Goal: Task Accomplishment & Management: Complete application form

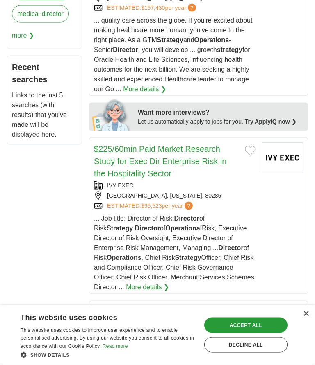
scroll to position [478, 0]
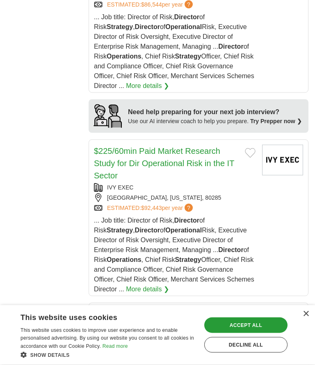
click at [252, 328] on div "Accept all" at bounding box center [245, 326] width 83 height 16
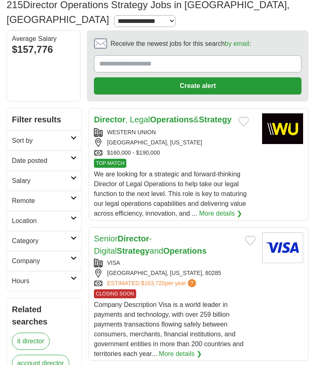
scroll to position [61, 0]
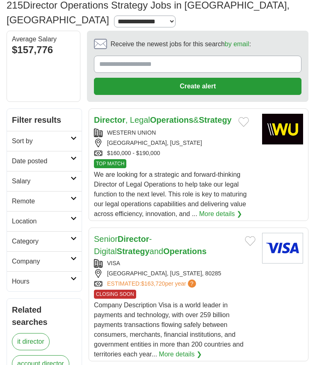
click at [253, 236] on button "Add to favorite jobs" at bounding box center [250, 241] width 11 height 10
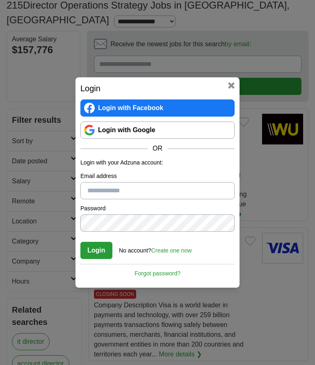
click at [175, 192] on input "Email address" at bounding box center [157, 190] width 154 height 17
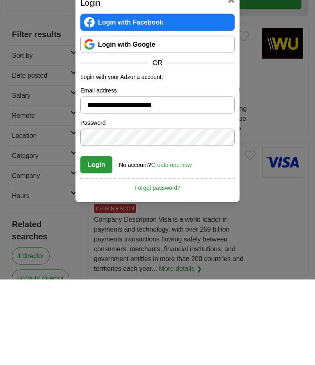
type input "**********"
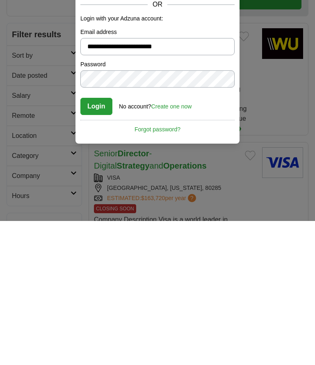
scroll to position [0, 0]
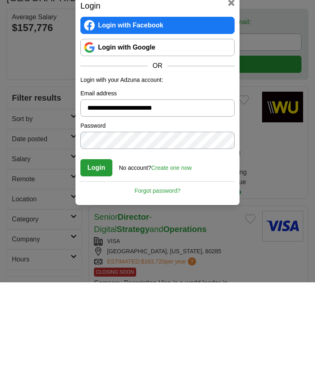
click at [200, 122] on link "Login with Google" at bounding box center [157, 130] width 154 height 17
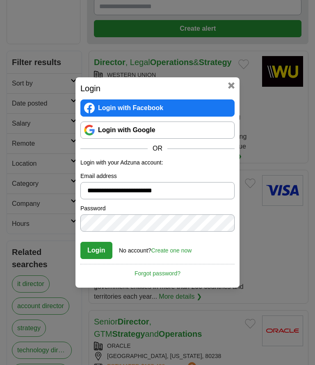
click at [189, 136] on link "Login with Google" at bounding box center [157, 130] width 154 height 17
click at [233, 78] on div "**********" at bounding box center [157, 182] width 164 height 211
click at [233, 83] on button at bounding box center [231, 85] width 7 height 7
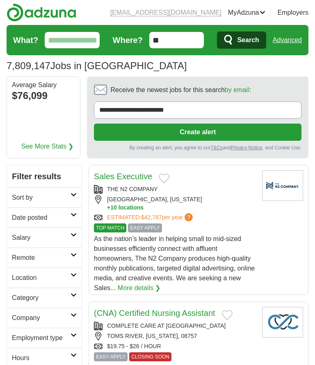
click at [213, 96] on label "Receive the newest jobs for this search by email :" at bounding box center [197, 90] width 207 height 13
click at [213, 102] on input "**********" at bounding box center [197, 110] width 207 height 17
click at [247, 133] on button "Create alert" at bounding box center [197, 132] width 207 height 17
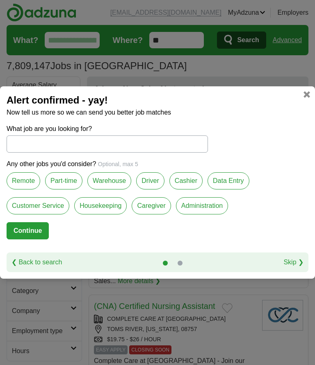
click at [28, 182] on label "Remote" at bounding box center [24, 181] width 34 height 17
click at [64, 184] on label "Part-time" at bounding box center [63, 181] width 37 height 17
click at [116, 179] on label "Warehouse" at bounding box center [109, 181] width 44 height 17
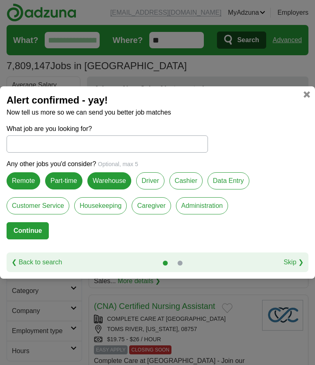
click at [207, 206] on label "Administration" at bounding box center [202, 205] width 52 height 17
click at [39, 240] on button "Continue" at bounding box center [28, 230] width 42 height 17
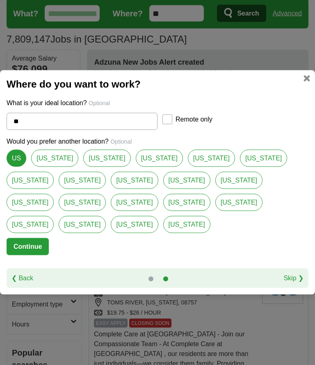
scroll to position [27, 0]
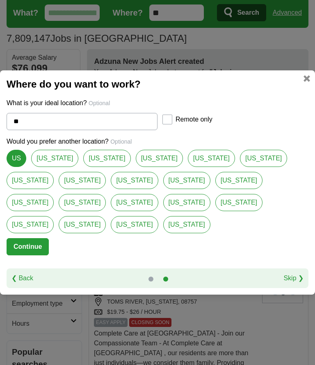
click at [210, 233] on link "[US_STATE]" at bounding box center [186, 224] width 47 height 17
type input "********"
select select "*"
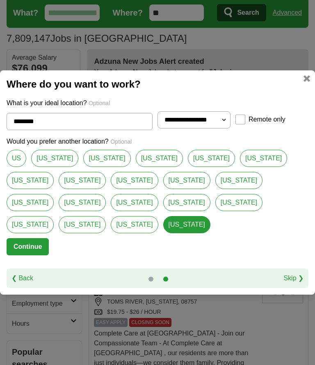
click at [16, 167] on link "US" at bounding box center [17, 158] width 20 height 17
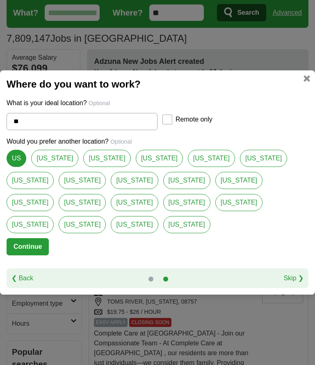
click at [52, 167] on link "California" at bounding box center [54, 158] width 47 height 17
type input "**********"
select select "*"
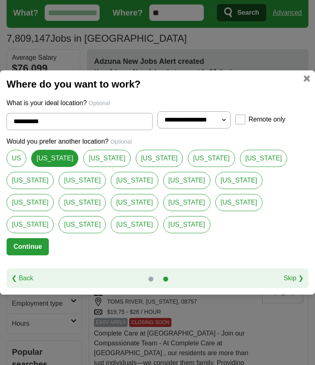
click at [16, 167] on link "US" at bounding box center [17, 158] width 20 height 17
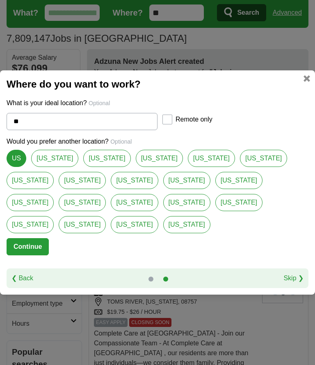
click at [175, 125] on label "Remote only" at bounding box center [193, 120] width 37 height 10
click at [97, 167] on link "Texas" at bounding box center [106, 158] width 47 height 17
type input "*****"
select select "*"
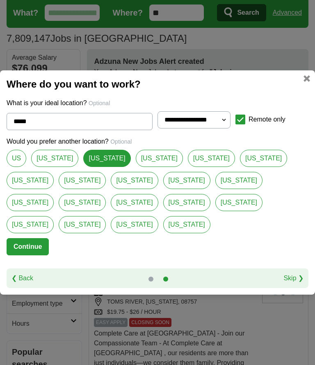
click at [59, 167] on link "California" at bounding box center [54, 158] width 47 height 17
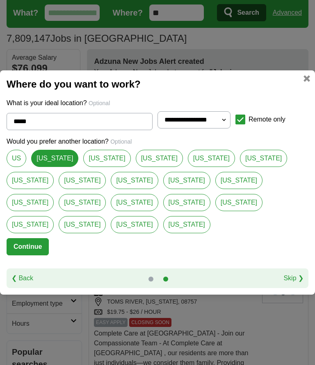
type input "**********"
click at [34, 253] on button "Continue" at bounding box center [28, 246] width 42 height 17
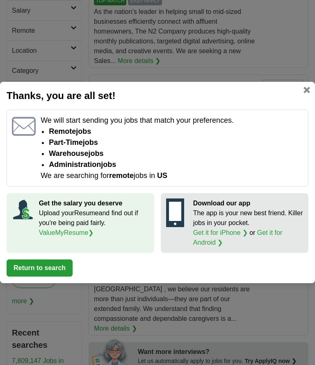
scroll to position [204, 0]
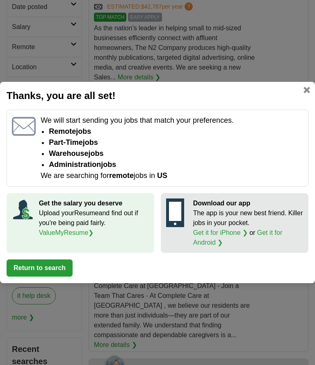
click at [52, 277] on button "Return to search" at bounding box center [40, 268] width 66 height 17
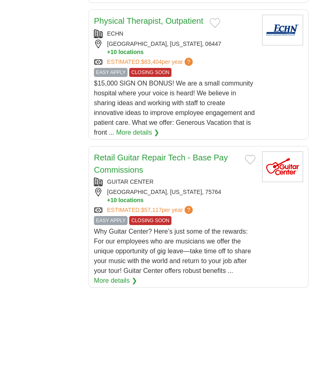
scroll to position [1308, 0]
